Goal: Browse casually: Explore the website without a specific task or goal

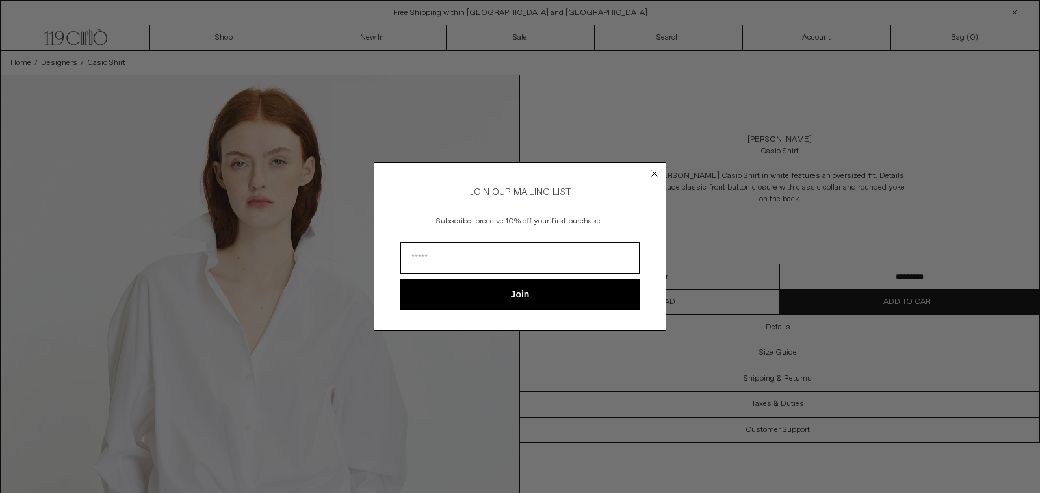
click at [652, 171] on circle "Close dialog" at bounding box center [654, 174] width 12 height 12
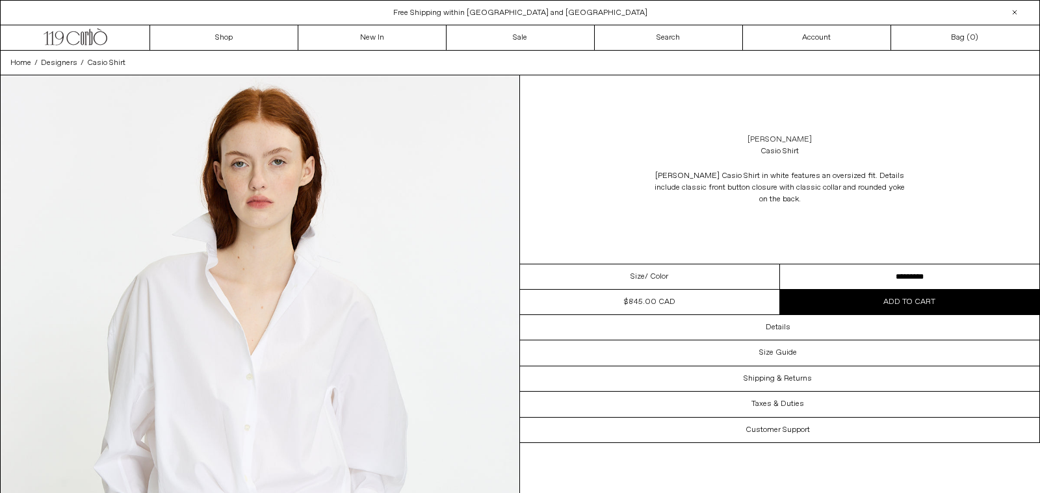
click at [756, 138] on link "[PERSON_NAME]" at bounding box center [779, 140] width 64 height 12
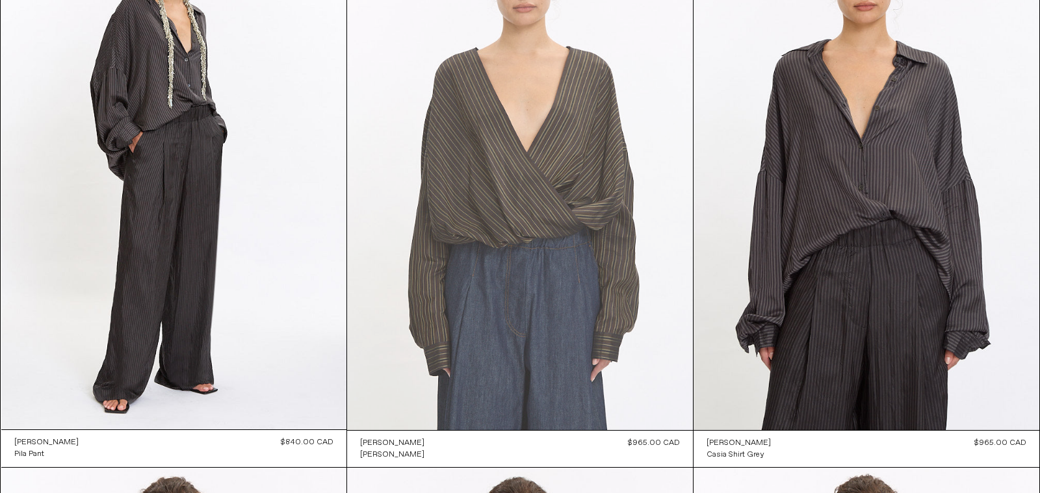
scroll to position [165, 0]
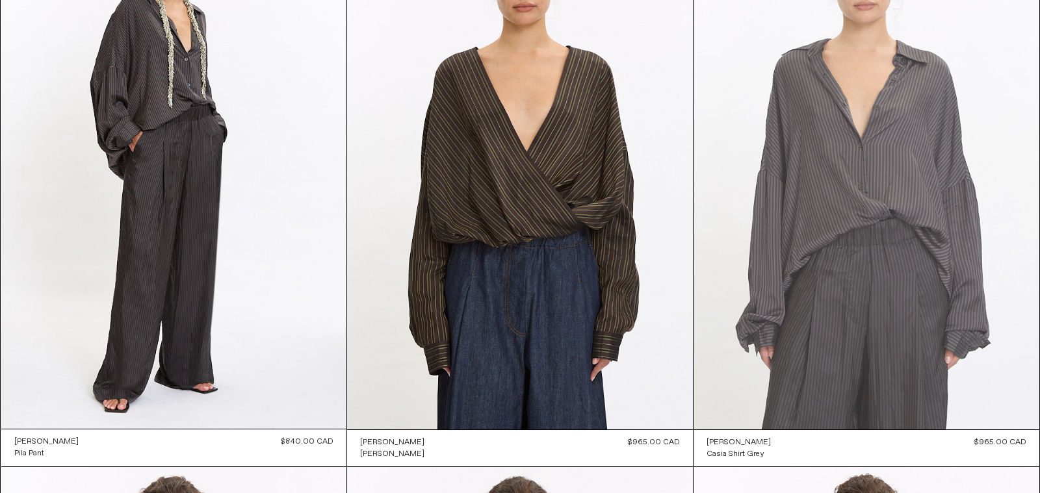
click at [894, 172] on at bounding box center [866, 170] width 346 height 519
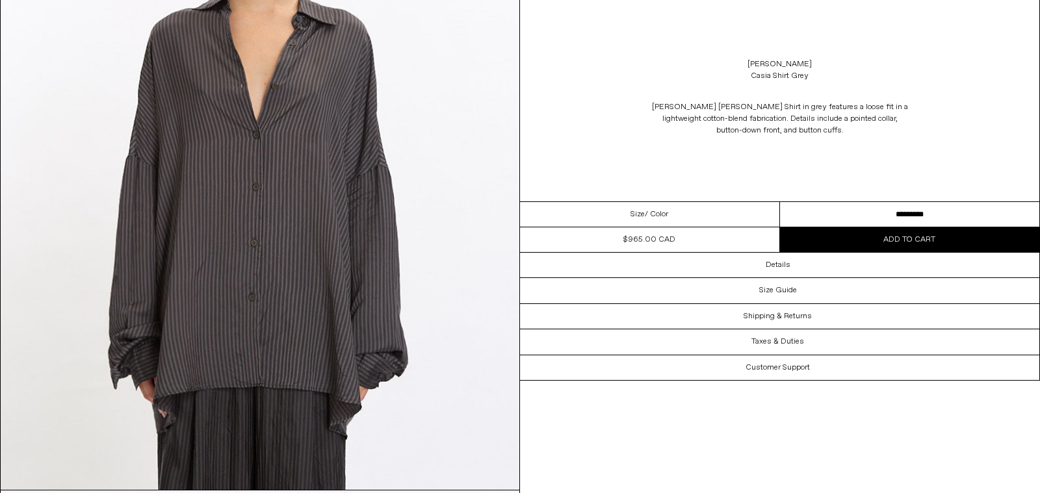
scroll to position [1539, 0]
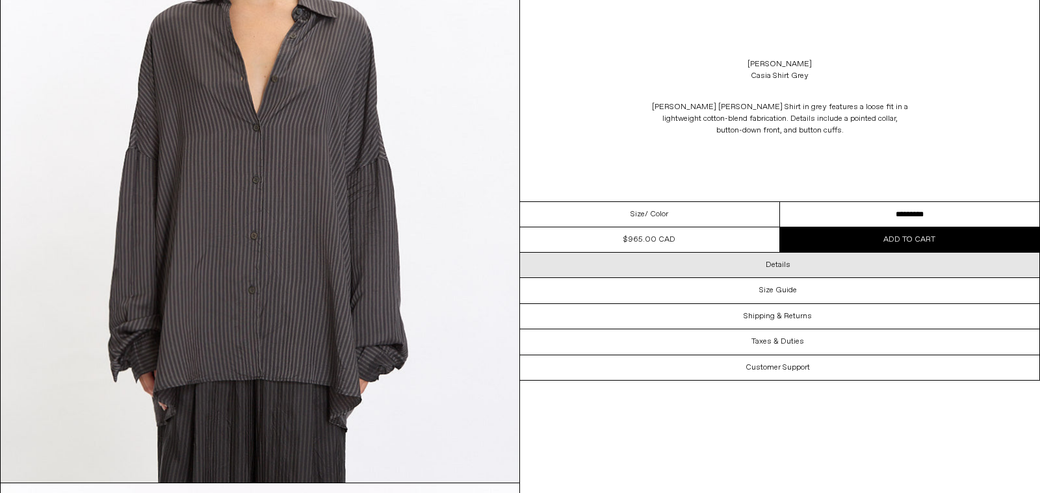
click at [804, 266] on div "Details" at bounding box center [779, 265] width 519 height 25
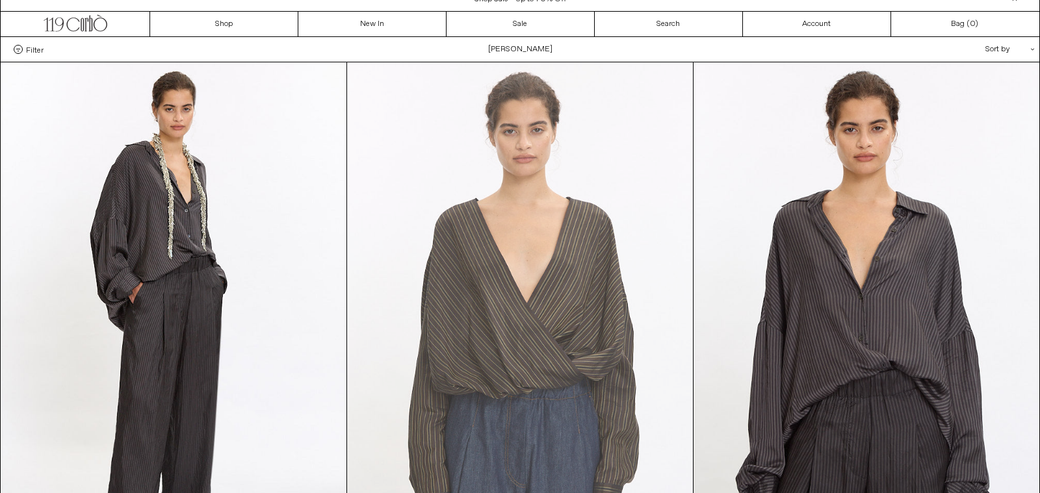
scroll to position [12, 0]
